Goal: Information Seeking & Learning: Learn about a topic

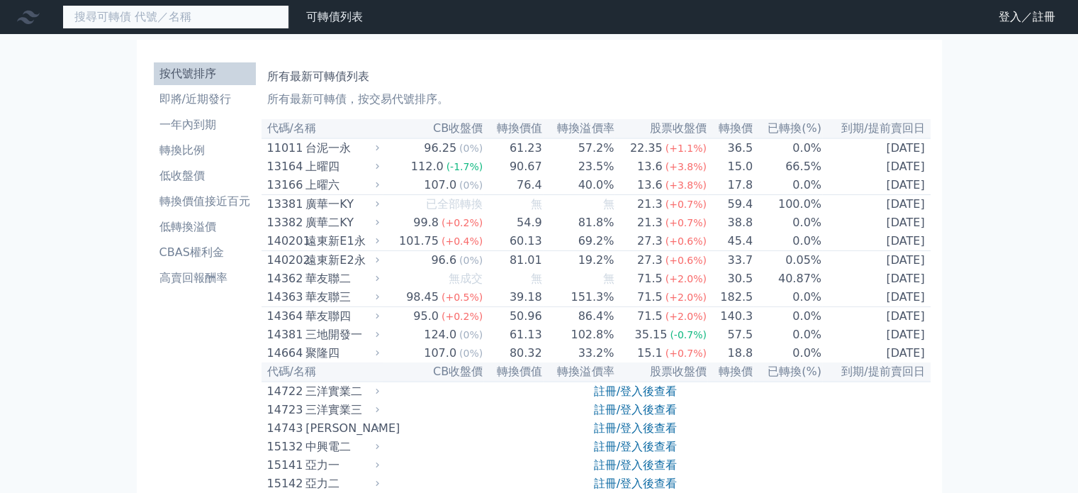
click at [130, 22] on input at bounding box center [175, 17] width 227 height 24
type input "漢"
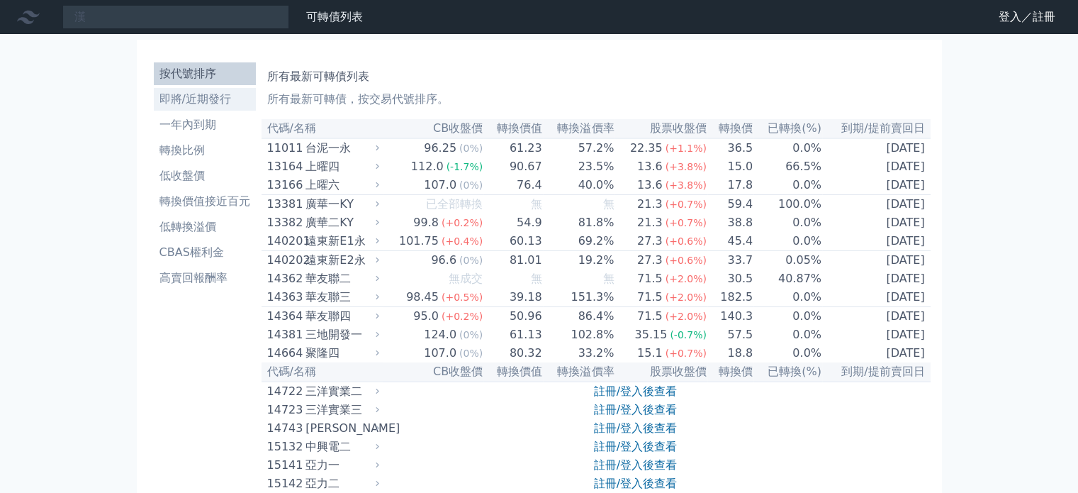
click at [199, 97] on li "即將/近期發行" at bounding box center [205, 99] width 102 height 17
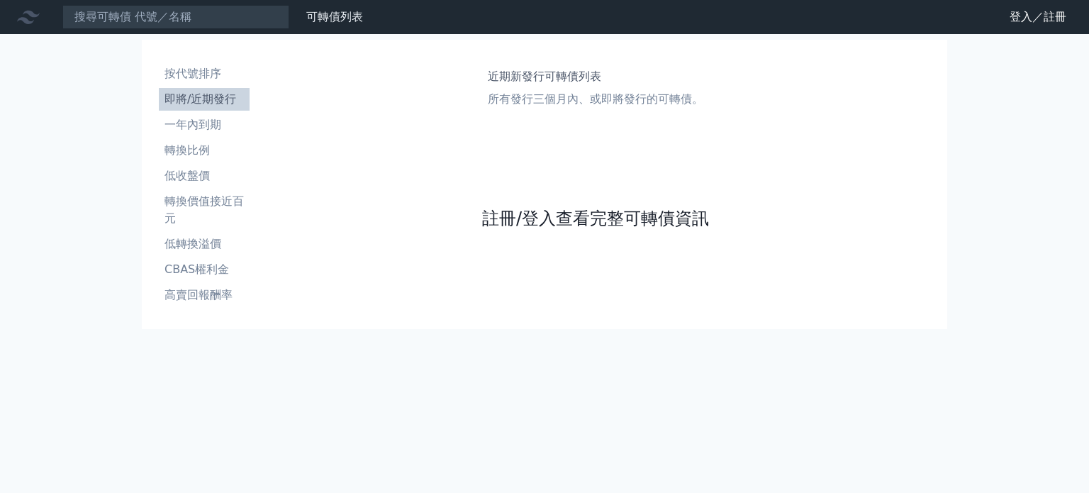
click at [534, 212] on link "註冊/登入查看完整可轉債資訊" at bounding box center [595, 218] width 227 height 23
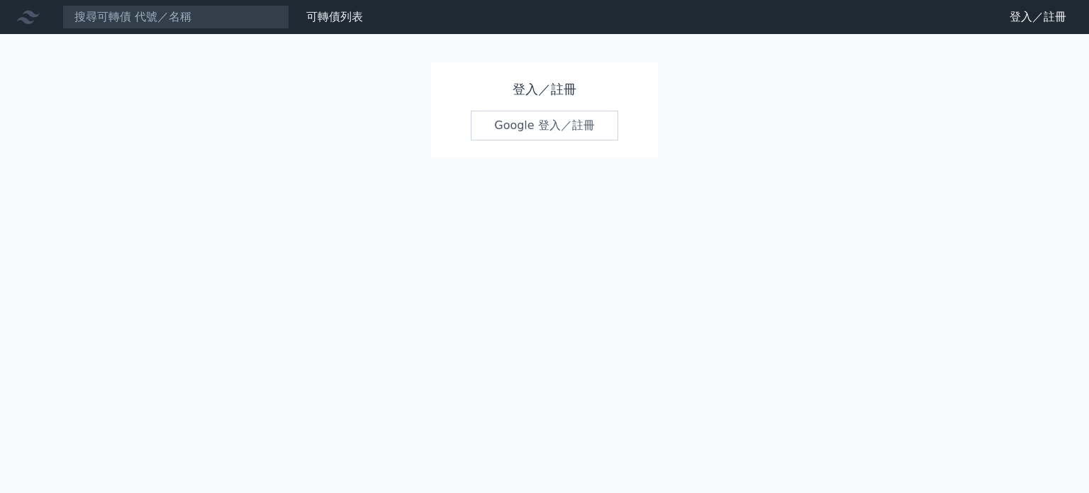
click at [507, 126] on link "Google 登入／註冊" at bounding box center [544, 126] width 147 height 30
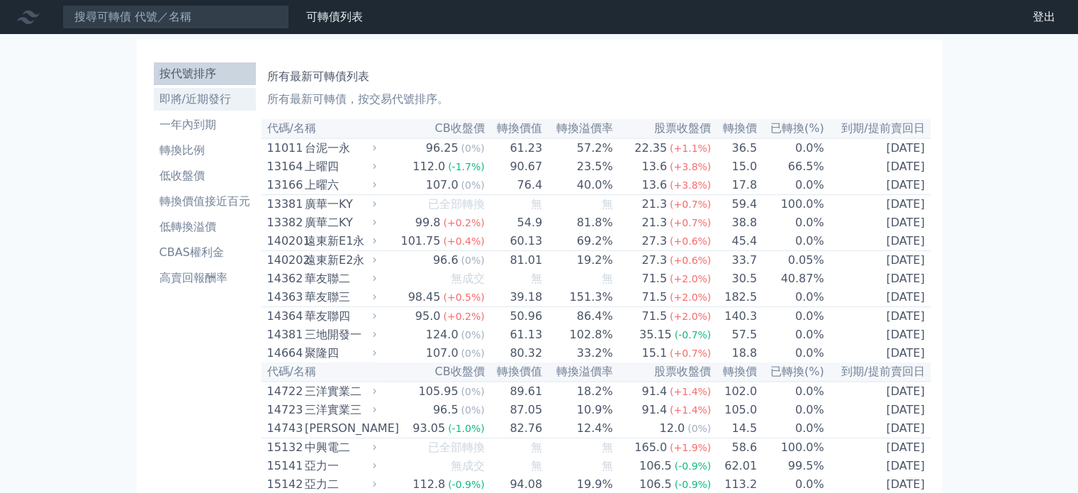
click at [216, 104] on li "即將/近期發行" at bounding box center [205, 99] width 102 height 17
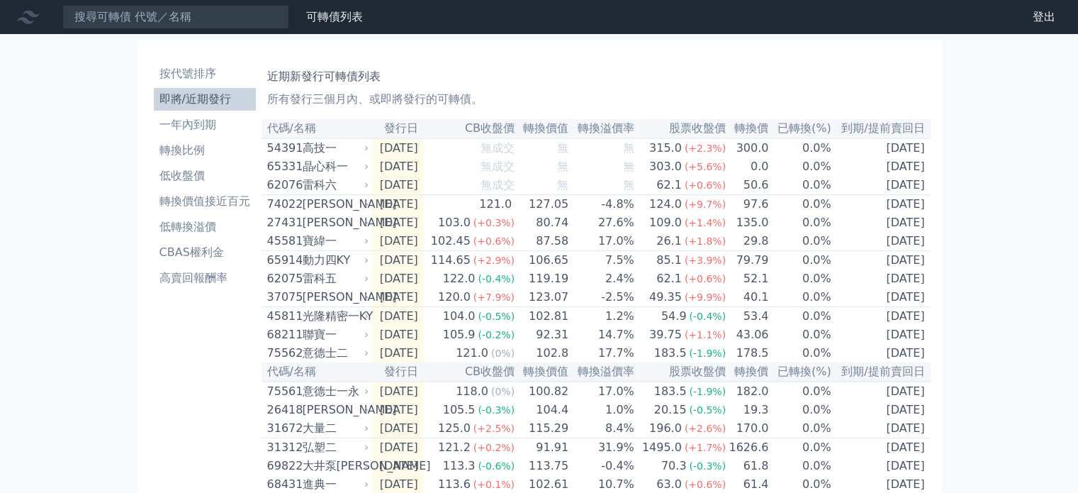
click at [332, 305] on div "[PERSON_NAME]" at bounding box center [335, 296] width 64 height 17
click at [369, 301] on icon at bounding box center [366, 297] width 9 height 9
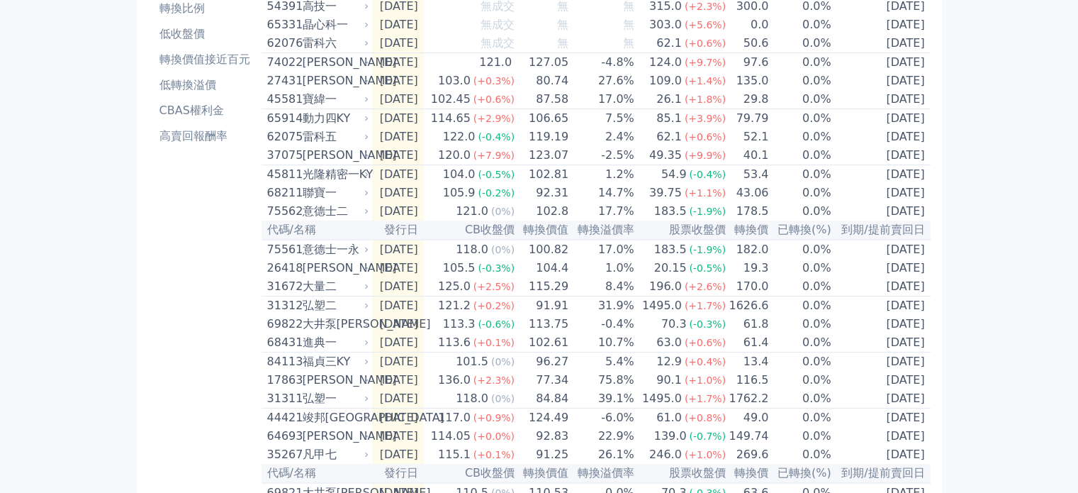
scroll to position [71, 0]
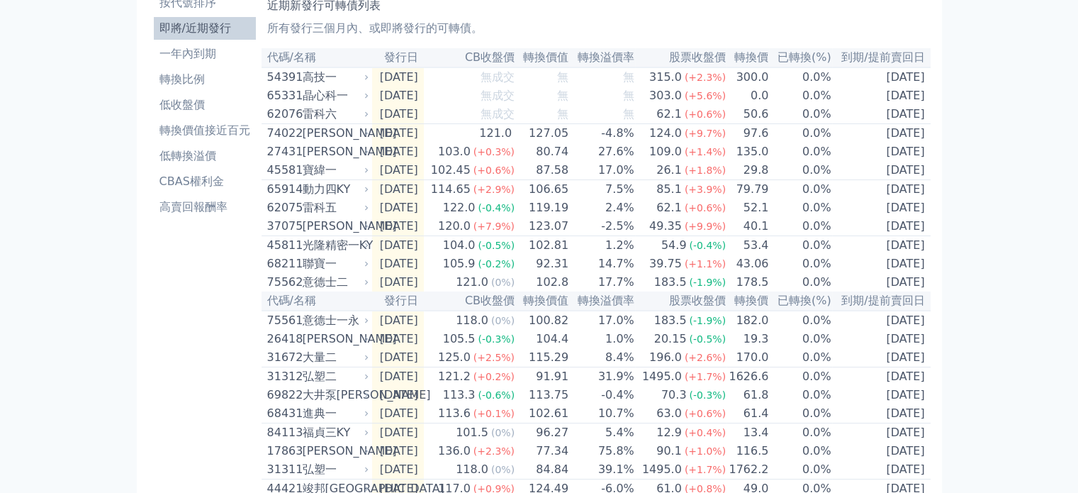
click at [335, 235] on div "[PERSON_NAME]" at bounding box center [335, 226] width 64 height 17
drag, startPoint x: 336, startPoint y: 235, endPoint x: 377, endPoint y: 235, distance: 41.1
click at [345, 235] on div "[PERSON_NAME]" at bounding box center [335, 226] width 64 height 17
click at [383, 235] on td "[DATE]" at bounding box center [398, 226] width 52 height 19
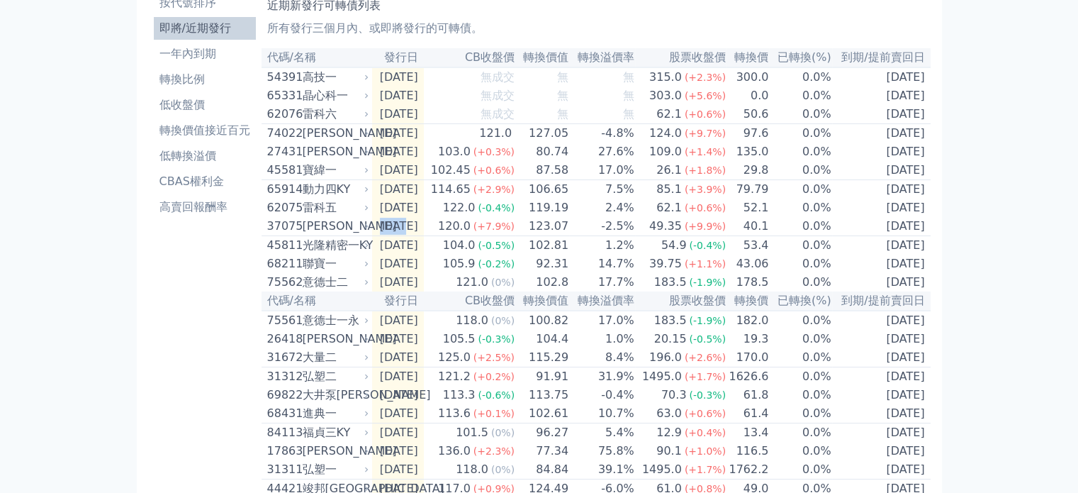
click at [383, 235] on td "[DATE]" at bounding box center [398, 226] width 52 height 19
click at [388, 235] on td "[DATE]" at bounding box center [398, 226] width 52 height 19
click at [388, 236] on td "[DATE]" at bounding box center [398, 226] width 52 height 19
click at [364, 230] on icon at bounding box center [366, 226] width 9 height 9
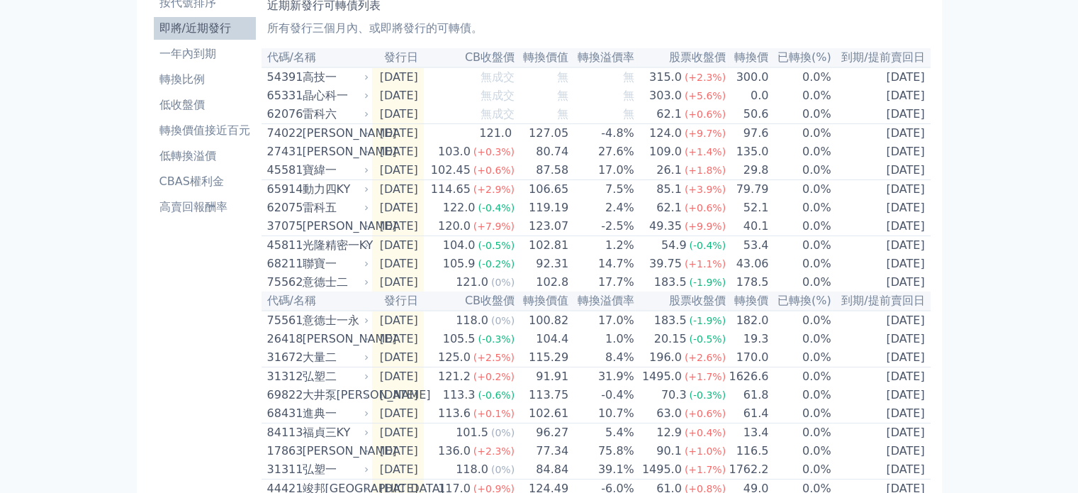
drag, startPoint x: 342, startPoint y: 240, endPoint x: 296, endPoint y: 230, distance: 47.3
click at [323, 235] on div "[PERSON_NAME]" at bounding box center [335, 226] width 64 height 17
click at [289, 229] on div "37075" at bounding box center [283, 226] width 32 height 17
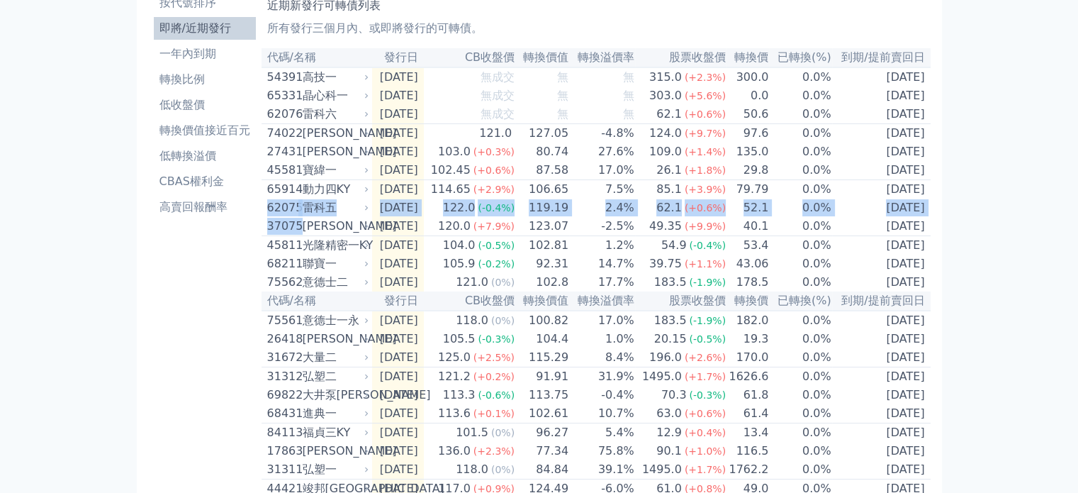
click at [288, 229] on div "37075" at bounding box center [283, 226] width 32 height 17
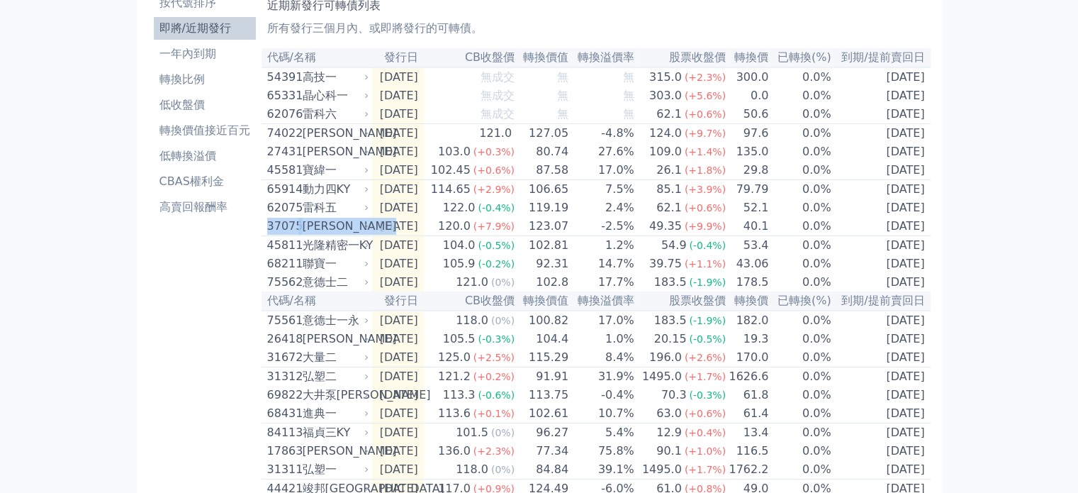
click at [288, 229] on div "37075" at bounding box center [283, 226] width 32 height 17
click at [308, 235] on div "[PERSON_NAME]" at bounding box center [335, 226] width 64 height 17
click at [363, 230] on icon at bounding box center [366, 226] width 9 height 9
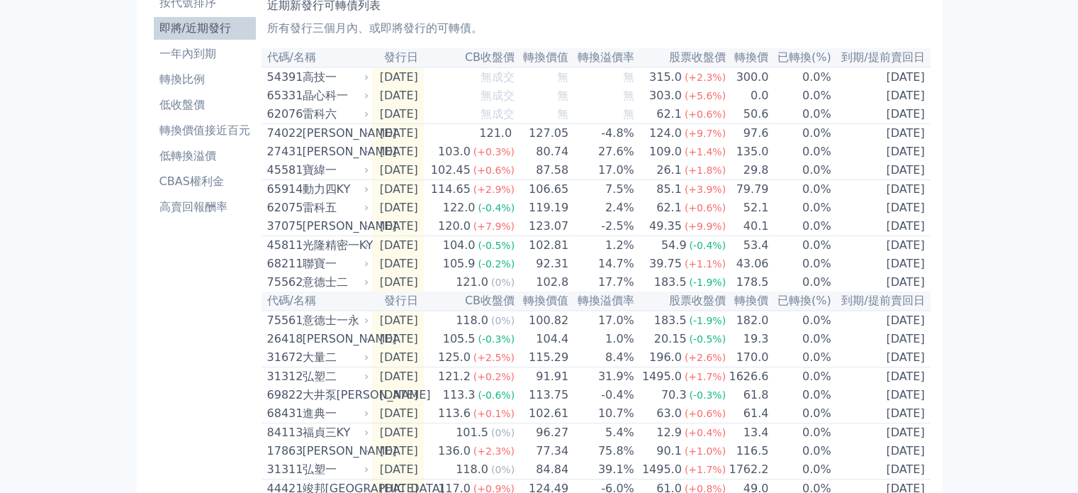
click at [365, 230] on icon at bounding box center [366, 226] width 9 height 9
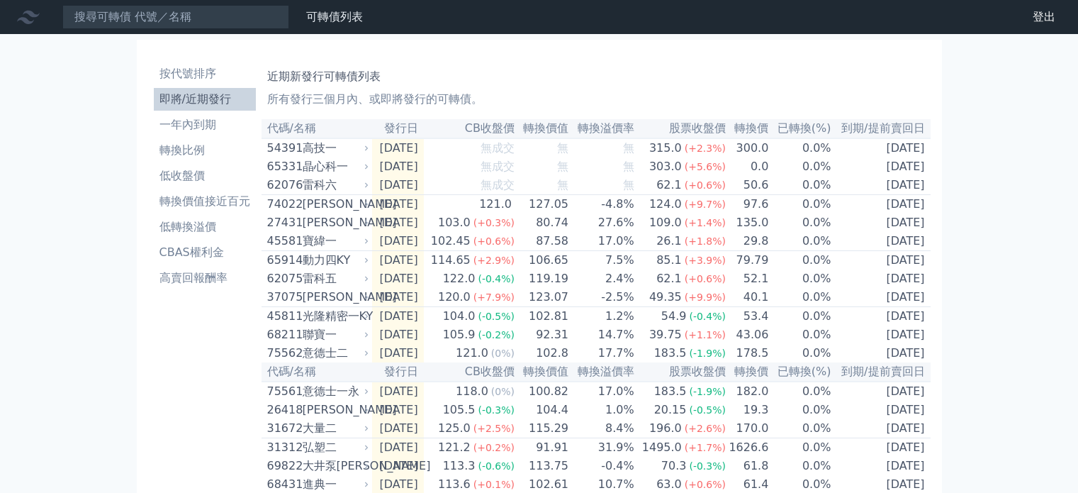
scroll to position [69, 0]
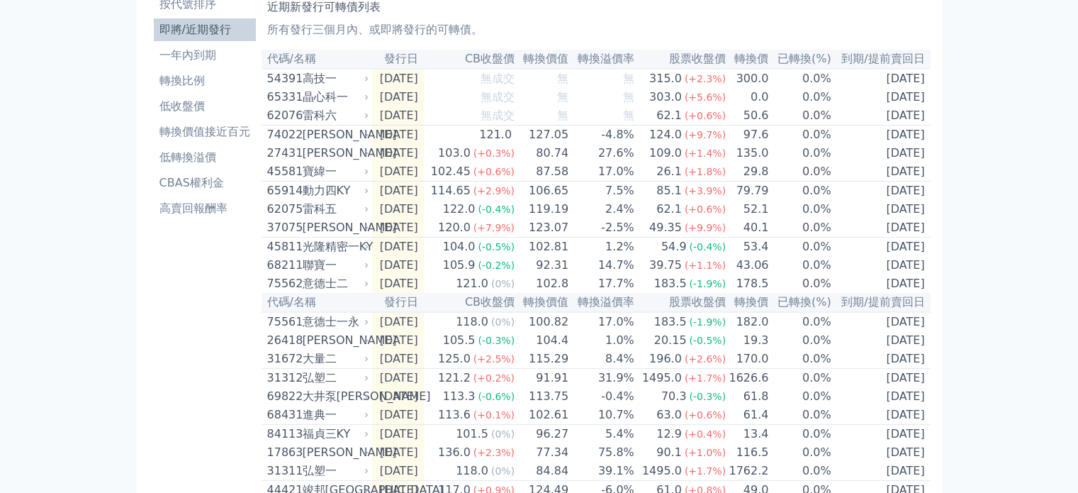
click at [365, 232] on icon at bounding box center [366, 227] width 9 height 9
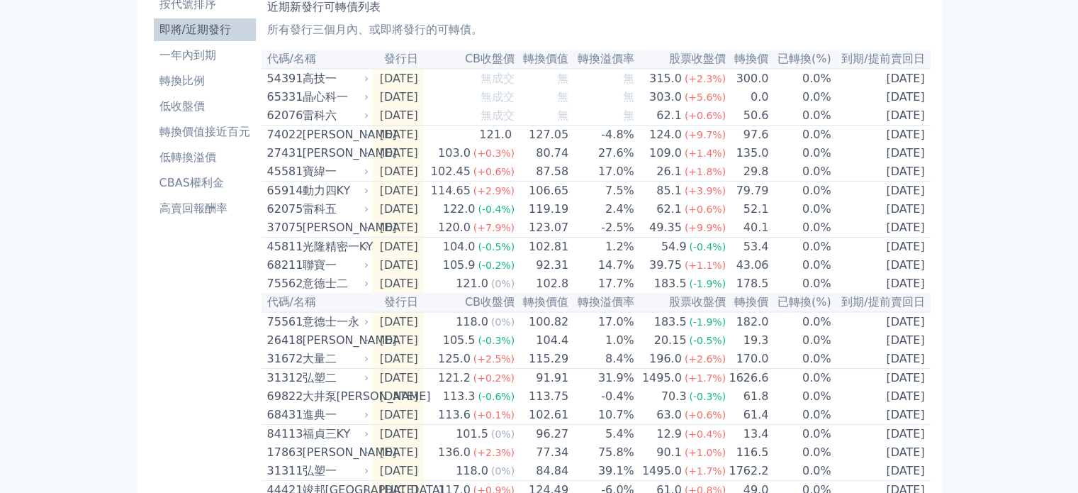
click at [309, 235] on div "[PERSON_NAME]" at bounding box center [335, 227] width 64 height 17
click at [290, 235] on div "37075" at bounding box center [283, 227] width 32 height 17
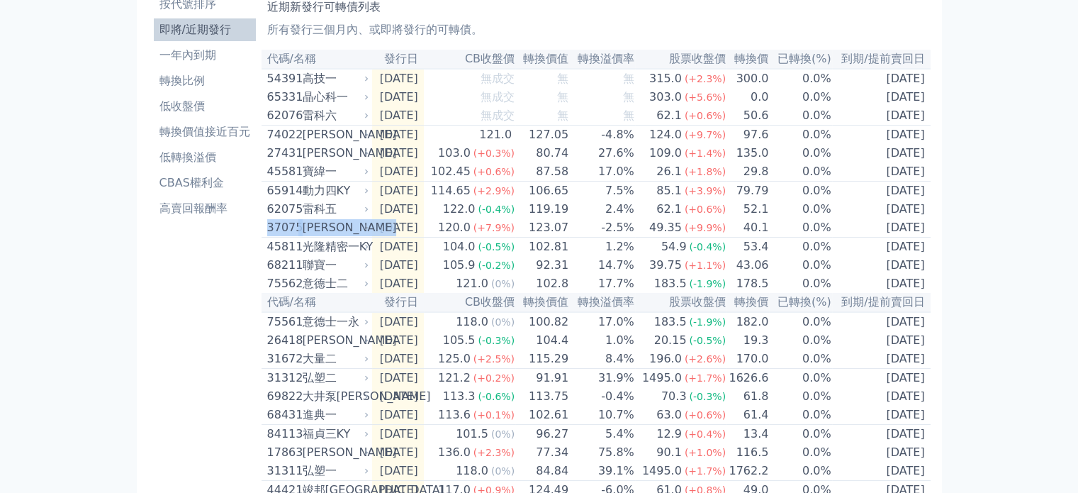
click at [290, 233] on div "37075" at bounding box center [283, 227] width 32 height 17
drag, startPoint x: 296, startPoint y: 232, endPoint x: 319, endPoint y: 235, distance: 23.7
click at [297, 232] on div "37075" at bounding box center [283, 227] width 32 height 17
click at [473, 236] on div "120.0" at bounding box center [454, 227] width 38 height 17
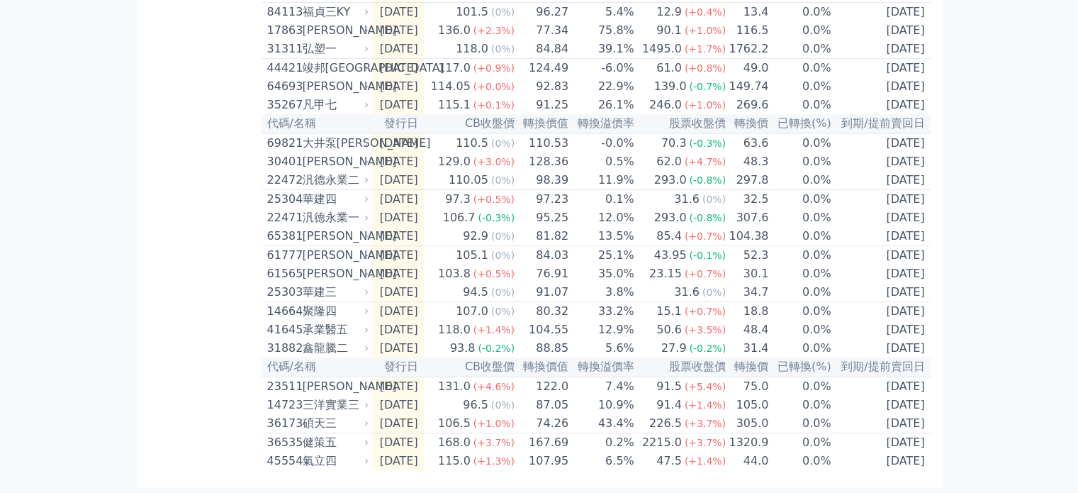
scroll to position [552, 0]
